Goal: Navigation & Orientation: Locate item on page

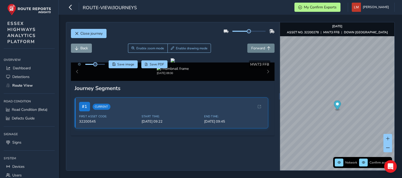
click at [260, 50] on span "Forward" at bounding box center [258, 48] width 14 height 5
click at [260, 49] on span "Forward" at bounding box center [258, 48] width 14 height 5
click at [261, 49] on span "Forward" at bounding box center [258, 48] width 14 height 5
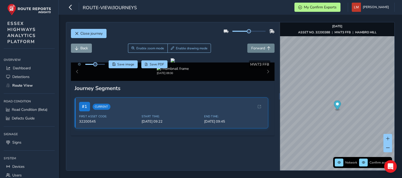
click at [261, 49] on span "Forward" at bounding box center [258, 48] width 14 height 5
click at [257, 50] on span "Forward" at bounding box center [258, 48] width 14 height 5
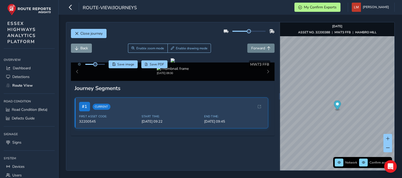
click at [257, 50] on span "Forward" at bounding box center [258, 48] width 14 height 5
click at [256, 50] on span "Forward" at bounding box center [258, 48] width 14 height 5
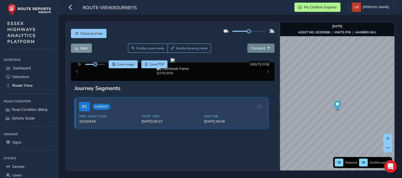
click at [256, 50] on span "Forward" at bounding box center [258, 48] width 14 height 5
click at [257, 46] on span "Forward" at bounding box center [258, 48] width 14 height 5
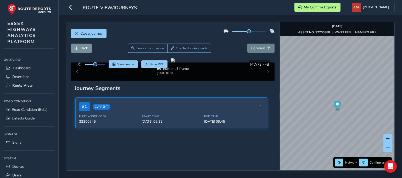
click at [257, 46] on span "Forward" at bounding box center [258, 48] width 14 height 5
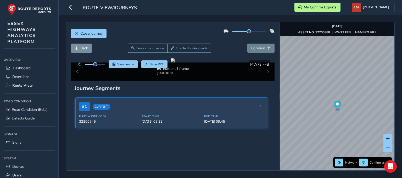
click at [257, 46] on span "Forward" at bounding box center [258, 48] width 14 height 5
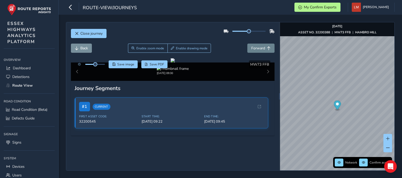
click at [257, 46] on span "Forward" at bounding box center [258, 48] width 14 height 5
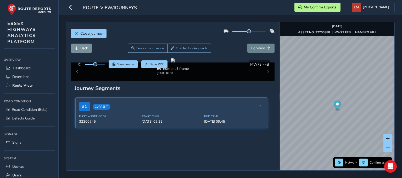
click at [257, 46] on span "Forward" at bounding box center [258, 48] width 14 height 5
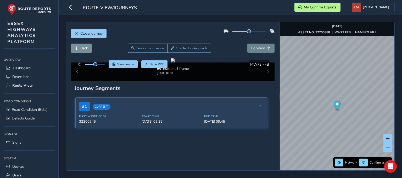
click at [257, 46] on span "Forward" at bounding box center [258, 48] width 14 height 5
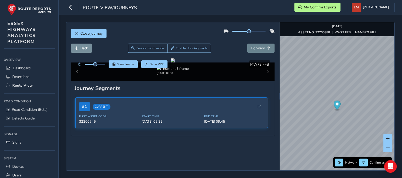
click at [257, 46] on span "Forward" at bounding box center [258, 48] width 14 height 5
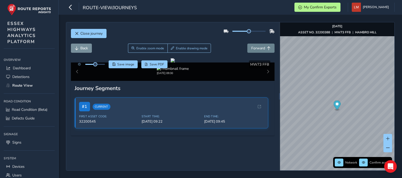
click at [257, 46] on span "Forward" at bounding box center [258, 48] width 14 height 5
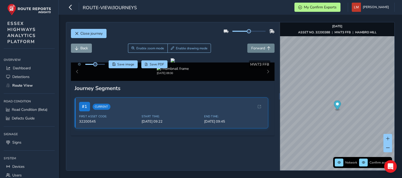
click at [257, 46] on span "Forward" at bounding box center [258, 48] width 14 height 5
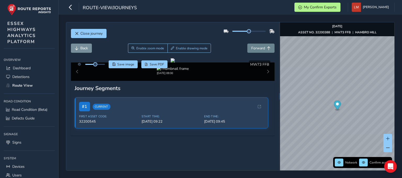
click at [257, 46] on span "Forward" at bounding box center [258, 48] width 14 height 5
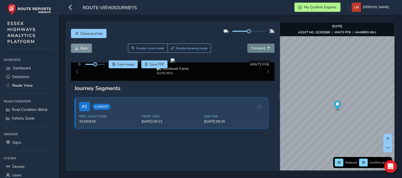
click at [257, 46] on span "Forward" at bounding box center [258, 48] width 14 height 5
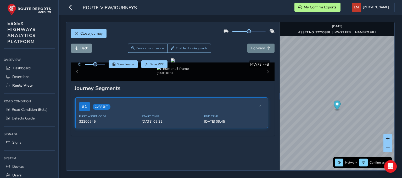
click at [257, 46] on span "Forward" at bounding box center [258, 48] width 14 height 5
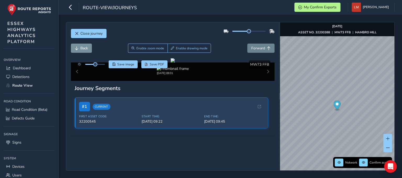
click at [256, 46] on span "Forward" at bounding box center [258, 48] width 14 height 5
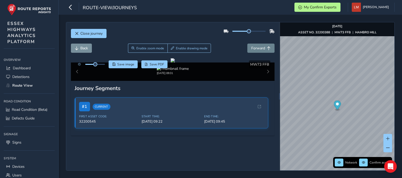
click at [256, 46] on span "Forward" at bounding box center [258, 48] width 14 height 5
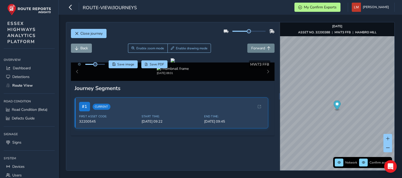
click at [256, 46] on span "Forward" at bounding box center [258, 48] width 14 height 5
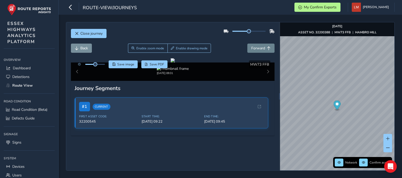
click at [256, 46] on span "Forward" at bounding box center [258, 48] width 14 height 5
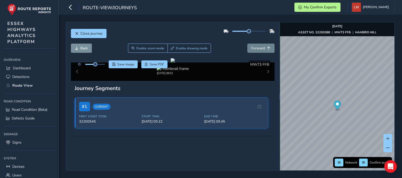
click at [255, 43] on button "Forward" at bounding box center [261, 47] width 27 height 9
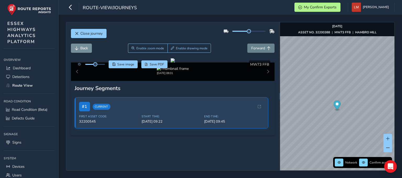
click at [255, 43] on button "Forward" at bounding box center [261, 47] width 27 height 9
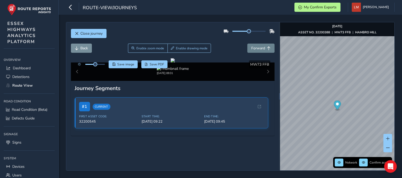
click at [255, 43] on button "Forward" at bounding box center [261, 47] width 27 height 9
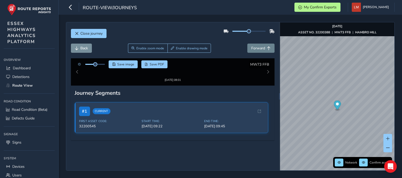
click at [255, 43] on button "Forward" at bounding box center [261, 47] width 27 height 9
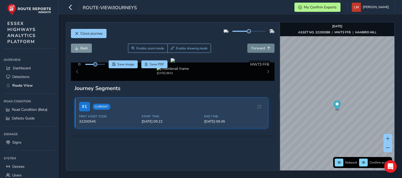
click at [255, 43] on button "Forward" at bounding box center [261, 47] width 27 height 9
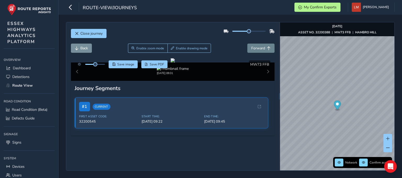
click at [255, 43] on button "Forward" at bounding box center [261, 47] width 27 height 9
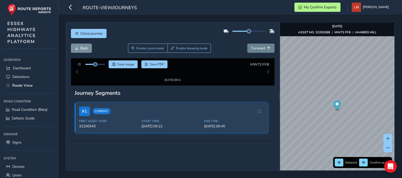
click at [255, 43] on button "Forward" at bounding box center [261, 47] width 27 height 9
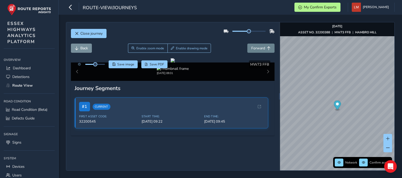
click at [255, 43] on button "Forward" at bounding box center [261, 47] width 27 height 9
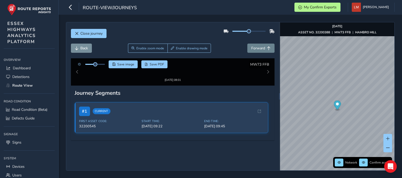
click at [255, 43] on button "Forward" at bounding box center [261, 47] width 27 height 9
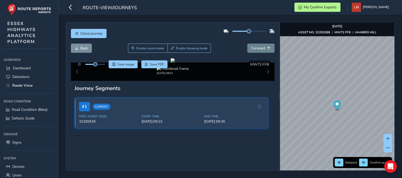
click at [255, 43] on button "Forward" at bounding box center [261, 47] width 27 height 9
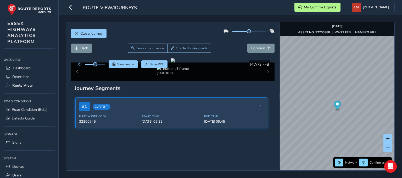
scroll to position [26, 0]
click at [259, 43] on button "Forward" at bounding box center [261, 47] width 27 height 9
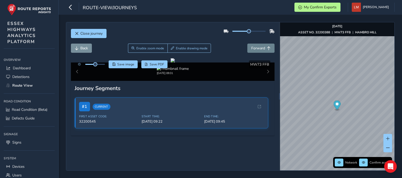
click at [259, 43] on button "Forward" at bounding box center [261, 47] width 27 height 9
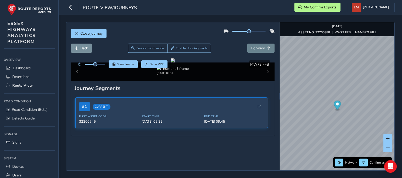
click at [259, 43] on button "Forward" at bounding box center [261, 47] width 27 height 9
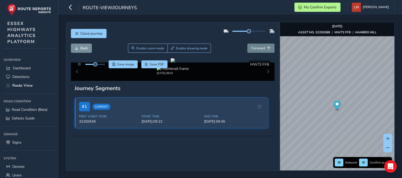
click at [259, 43] on button "Forward" at bounding box center [261, 47] width 27 height 9
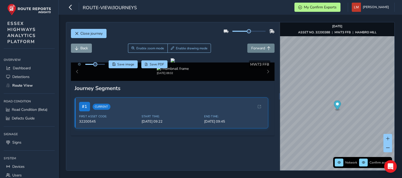
click at [259, 43] on button "Forward" at bounding box center [261, 47] width 27 height 9
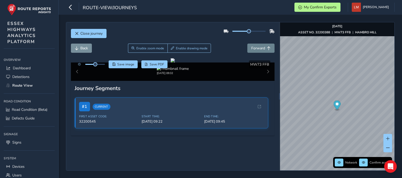
click at [259, 43] on button "Forward" at bounding box center [261, 47] width 27 height 9
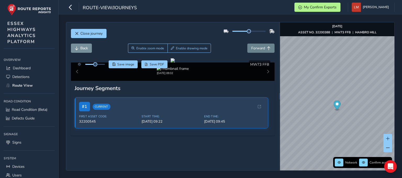
click at [259, 43] on button "Forward" at bounding box center [261, 47] width 27 height 9
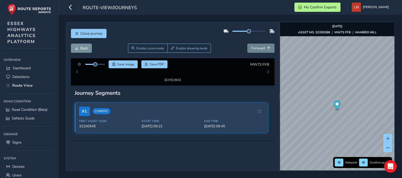
click at [259, 43] on button "Forward" at bounding box center [261, 47] width 27 height 9
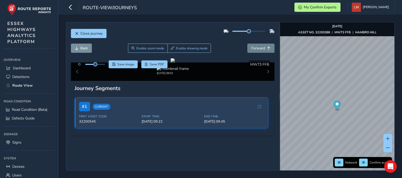
click at [259, 43] on button "Forward" at bounding box center [261, 47] width 27 height 9
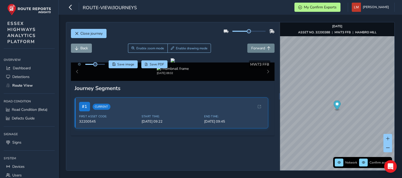
click at [259, 43] on button "Forward" at bounding box center [261, 47] width 27 height 9
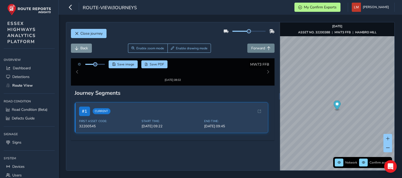
click at [259, 43] on button "Forward" at bounding box center [261, 47] width 27 height 9
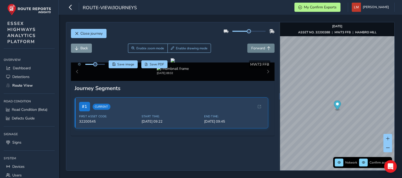
click at [259, 43] on button "Forward" at bounding box center [261, 47] width 27 height 9
click at [258, 43] on button "Forward" at bounding box center [261, 47] width 27 height 9
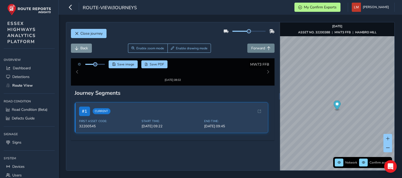
click at [258, 43] on button "Forward" at bounding box center [261, 47] width 27 height 9
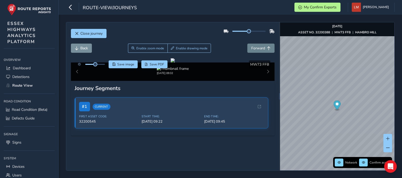
click at [258, 43] on button "Forward" at bounding box center [261, 47] width 27 height 9
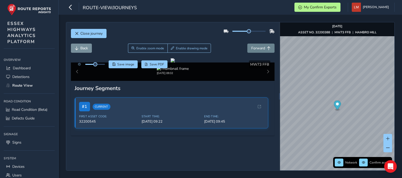
click at [258, 43] on button "Forward" at bounding box center [261, 47] width 27 height 9
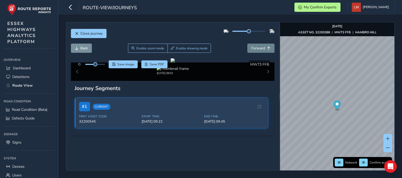
click at [258, 43] on button "Forward" at bounding box center [261, 47] width 27 height 9
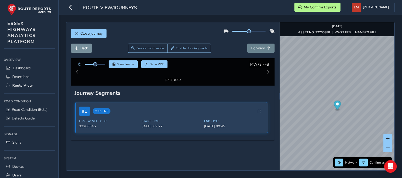
click at [258, 43] on button "Forward" at bounding box center [261, 47] width 27 height 9
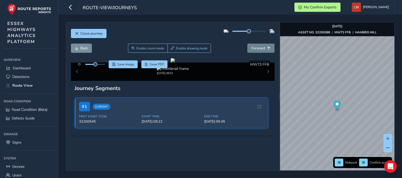
click at [258, 43] on button "Forward" at bounding box center [261, 47] width 27 height 9
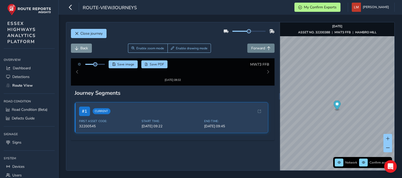
click at [258, 43] on button "Forward" at bounding box center [261, 47] width 27 height 9
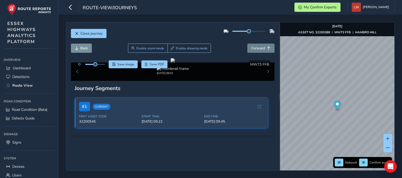
click at [258, 43] on button "Forward" at bounding box center [261, 47] width 27 height 9
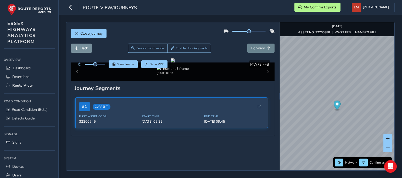
click at [258, 43] on button "Forward" at bounding box center [261, 47] width 27 height 9
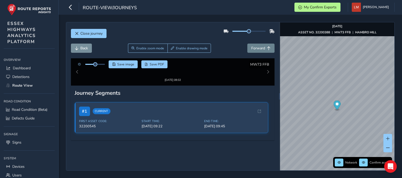
click at [258, 43] on button "Forward" at bounding box center [261, 47] width 27 height 9
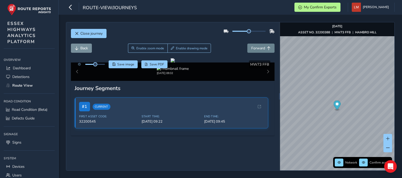
click at [258, 43] on button "Forward" at bounding box center [261, 47] width 27 height 9
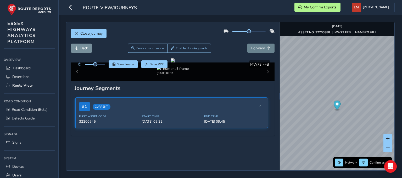
click at [258, 43] on button "Forward" at bounding box center [261, 47] width 27 height 9
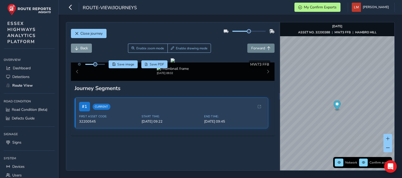
click at [258, 43] on button "Forward" at bounding box center [261, 47] width 27 height 9
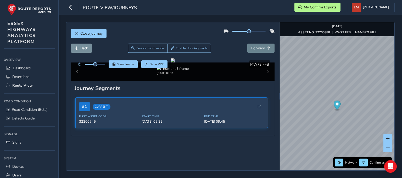
click at [258, 43] on button "Forward" at bounding box center [261, 47] width 27 height 9
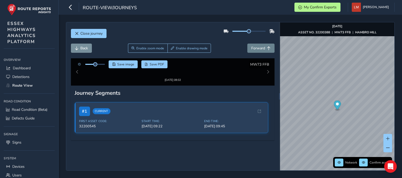
click at [258, 43] on button "Forward" at bounding box center [261, 47] width 27 height 9
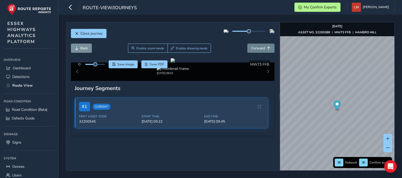
click at [258, 43] on button "Forward" at bounding box center [261, 47] width 27 height 9
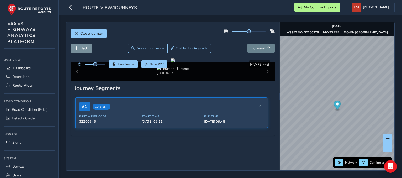
click at [258, 43] on button "Forward" at bounding box center [261, 47] width 27 height 9
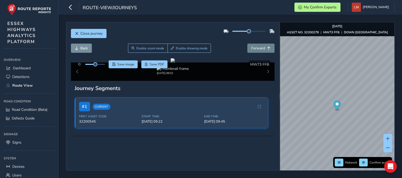
click at [258, 43] on button "Forward" at bounding box center [261, 47] width 27 height 9
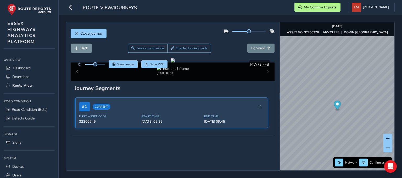
click at [258, 43] on button "Forward" at bounding box center [261, 47] width 27 height 9
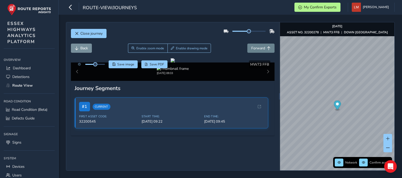
click at [258, 43] on button "Forward" at bounding box center [261, 47] width 27 height 9
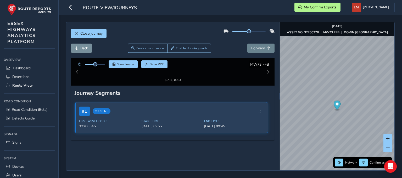
click at [258, 43] on button "Forward" at bounding box center [261, 47] width 27 height 9
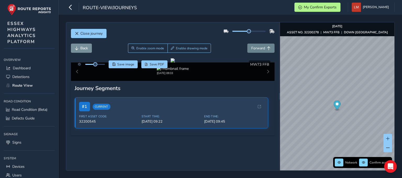
click at [258, 43] on button "Forward" at bounding box center [261, 47] width 27 height 9
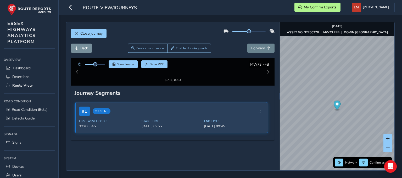
click at [258, 43] on button "Forward" at bounding box center [261, 47] width 27 height 9
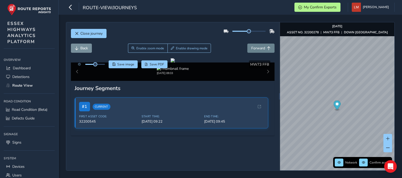
click at [258, 43] on button "Forward" at bounding box center [261, 47] width 27 height 9
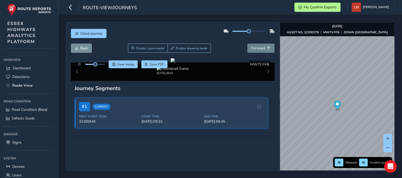
click at [258, 43] on button "Forward" at bounding box center [261, 47] width 27 height 9
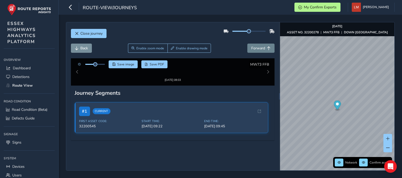
click at [258, 43] on button "Forward" at bounding box center [261, 47] width 27 height 9
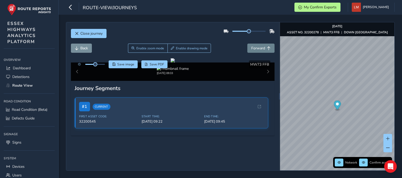
click at [258, 43] on button "Forward" at bounding box center [261, 47] width 27 height 9
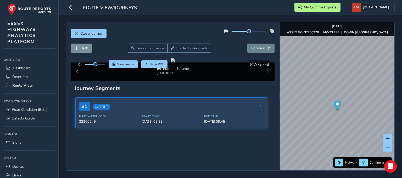
click at [258, 43] on button "Forward" at bounding box center [261, 47] width 27 height 9
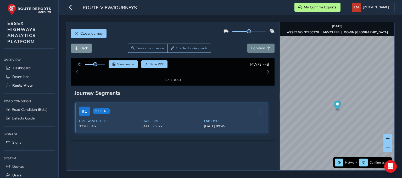
click at [258, 43] on button "Forward" at bounding box center [261, 47] width 27 height 9
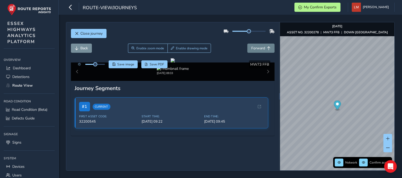
click at [258, 43] on button "Forward" at bounding box center [261, 47] width 27 height 9
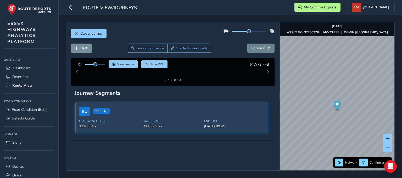
click at [258, 43] on button "Forward" at bounding box center [261, 47] width 27 height 9
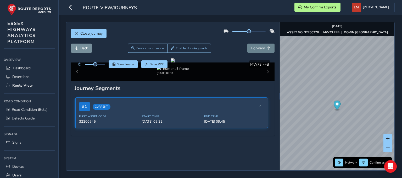
click at [258, 43] on button "Forward" at bounding box center [261, 47] width 27 height 9
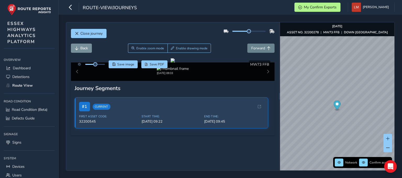
click at [258, 43] on button "Forward" at bounding box center [261, 47] width 27 height 9
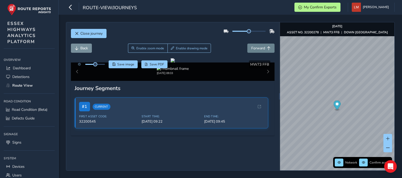
click at [258, 43] on button "Forward" at bounding box center [261, 47] width 27 height 9
click at [255, 48] on span "Forward" at bounding box center [258, 48] width 14 height 5
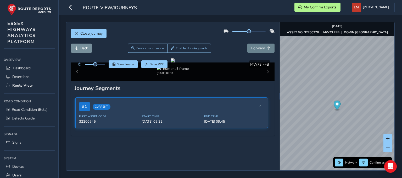
click at [255, 48] on span "Forward" at bounding box center [258, 48] width 14 height 5
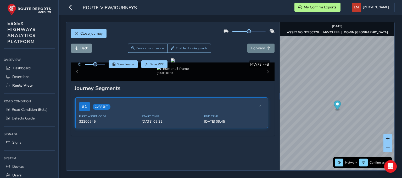
click at [255, 48] on span "Forward" at bounding box center [258, 48] width 14 height 5
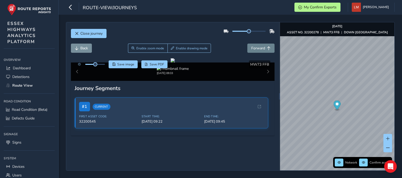
click at [255, 48] on span "Forward" at bounding box center [258, 48] width 14 height 5
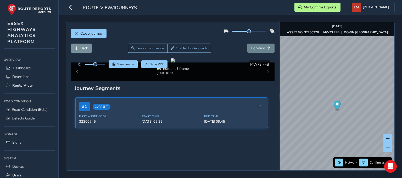
click at [255, 48] on span "Forward" at bounding box center [258, 48] width 14 height 5
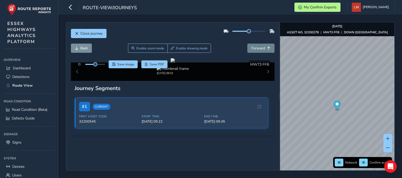
click at [255, 48] on span "Forward" at bounding box center [258, 48] width 14 height 5
click at [260, 49] on span "Forward" at bounding box center [258, 48] width 14 height 5
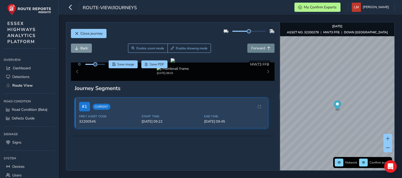
click at [260, 49] on span "Forward" at bounding box center [258, 48] width 14 height 5
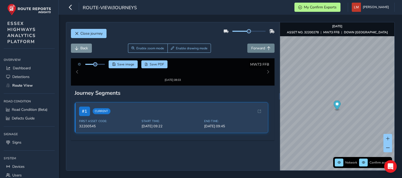
click at [260, 49] on span "Forward" at bounding box center [258, 48] width 14 height 5
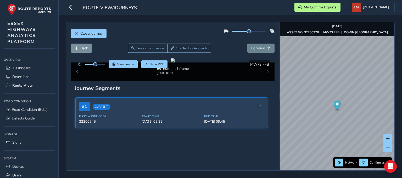
click at [260, 49] on span "Forward" at bounding box center [258, 48] width 14 height 5
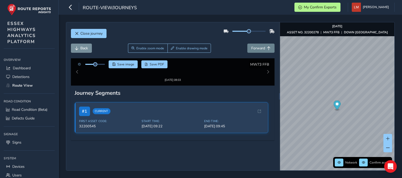
click at [260, 49] on span "Forward" at bounding box center [258, 48] width 14 height 5
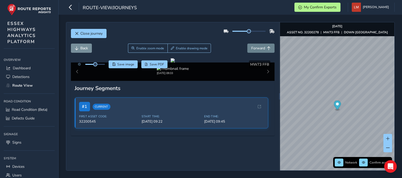
click at [260, 49] on span "Forward" at bounding box center [258, 48] width 14 height 5
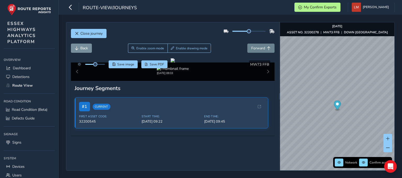
click at [260, 49] on span "Forward" at bounding box center [258, 48] width 14 height 5
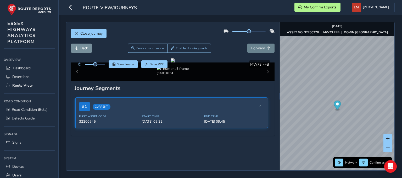
click at [258, 46] on span "Forward" at bounding box center [258, 48] width 14 height 5
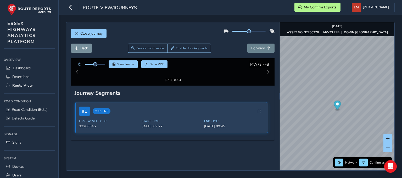
click at [258, 46] on span "Forward" at bounding box center [258, 48] width 14 height 5
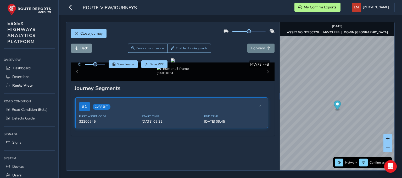
click at [258, 46] on span "Forward" at bounding box center [258, 48] width 14 height 5
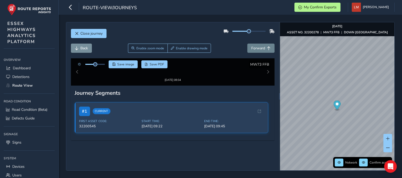
click at [258, 46] on span "Forward" at bounding box center [258, 48] width 14 height 5
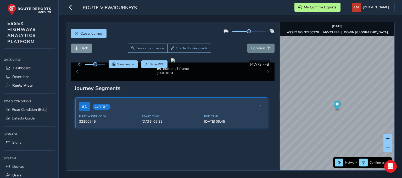
click at [258, 46] on span "Forward" at bounding box center [258, 48] width 14 height 5
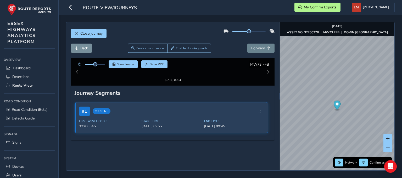
click at [258, 46] on span "Forward" at bounding box center [258, 48] width 14 height 5
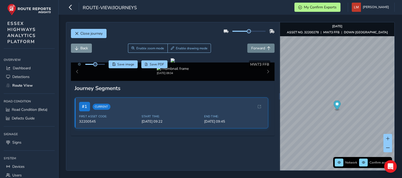
click at [258, 46] on span "Forward" at bounding box center [258, 48] width 14 height 5
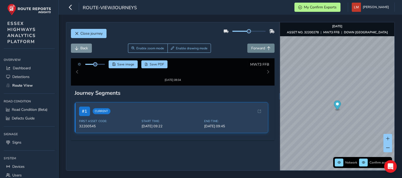
click at [258, 46] on span "Forward" at bounding box center [258, 48] width 14 height 5
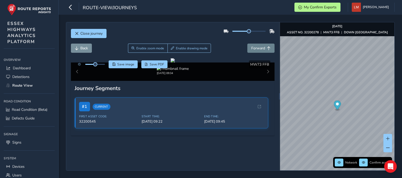
click at [258, 46] on span "Forward" at bounding box center [258, 48] width 14 height 5
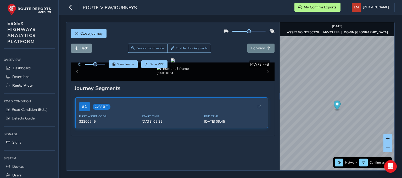
click at [258, 46] on span "Forward" at bounding box center [258, 48] width 14 height 5
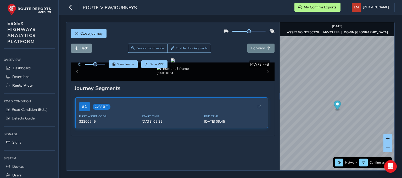
click at [258, 46] on span "Forward" at bounding box center [258, 48] width 14 height 5
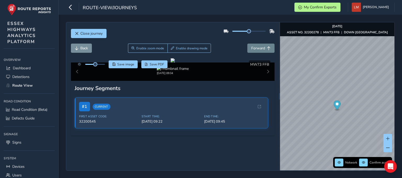
click at [258, 46] on span "Forward" at bounding box center [258, 48] width 14 height 5
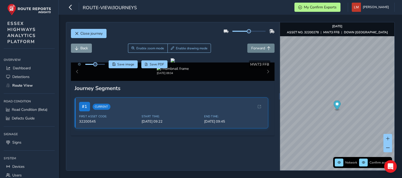
click at [258, 46] on span "Forward" at bounding box center [258, 48] width 14 height 5
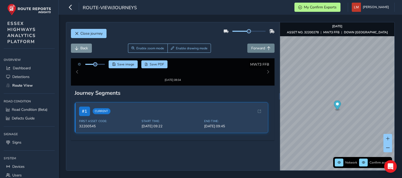
click at [258, 46] on span "Forward" at bounding box center [258, 48] width 14 height 5
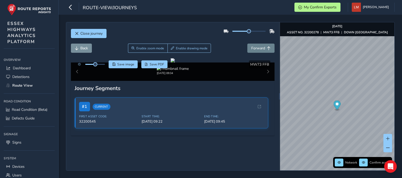
click at [258, 46] on span "Forward" at bounding box center [258, 48] width 14 height 5
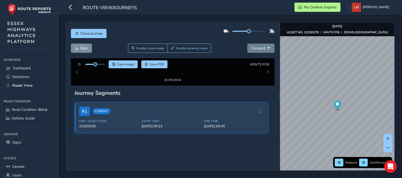
click at [258, 46] on span "Forward" at bounding box center [258, 48] width 14 height 5
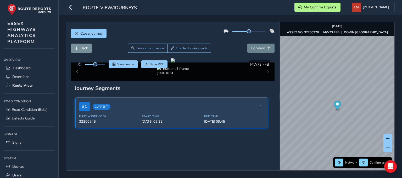
click at [258, 46] on span "Forward" at bounding box center [258, 48] width 14 height 5
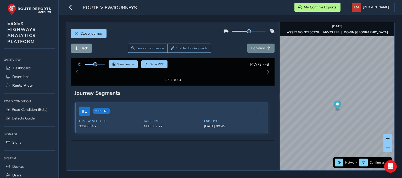
click at [258, 46] on span "Forward" at bounding box center [258, 48] width 14 height 5
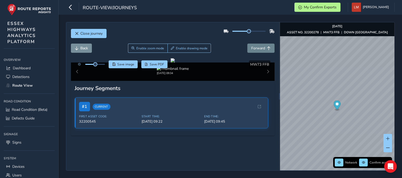
click at [258, 46] on span "Forward" at bounding box center [258, 48] width 14 height 5
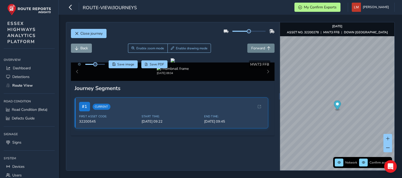
click at [258, 46] on span "Forward" at bounding box center [258, 48] width 14 height 5
